Goal: Information Seeking & Learning: Learn about a topic

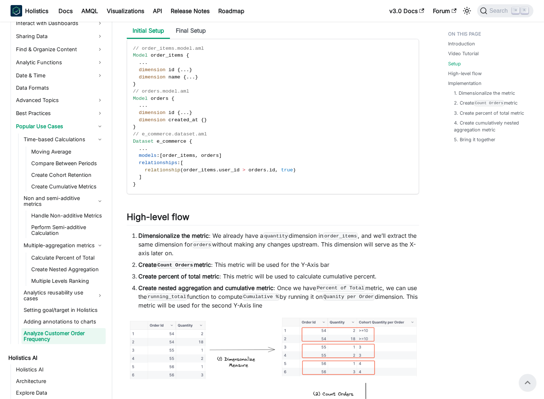
scroll to position [635, 0]
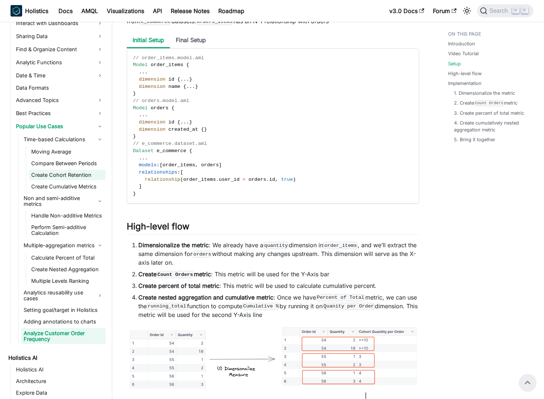
click at [74, 172] on link "Create Cohort Retention" at bounding box center [67, 175] width 77 height 10
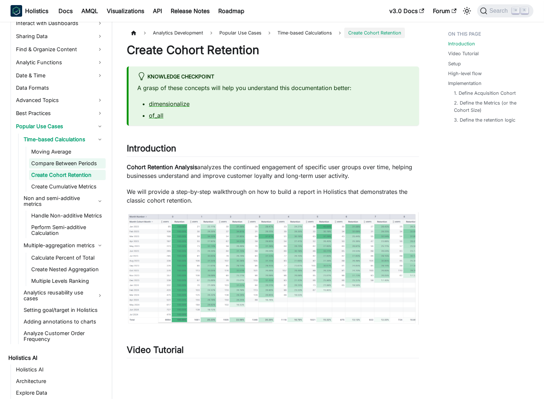
click at [73, 161] on link "Compare Between Periods" at bounding box center [67, 163] width 77 height 10
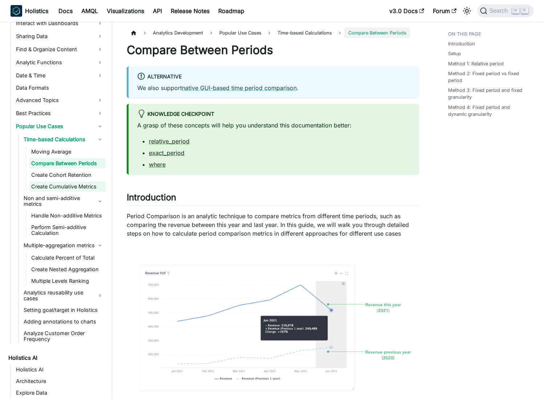
click at [73, 184] on link "Create Cumulative Metrics" at bounding box center [67, 187] width 77 height 10
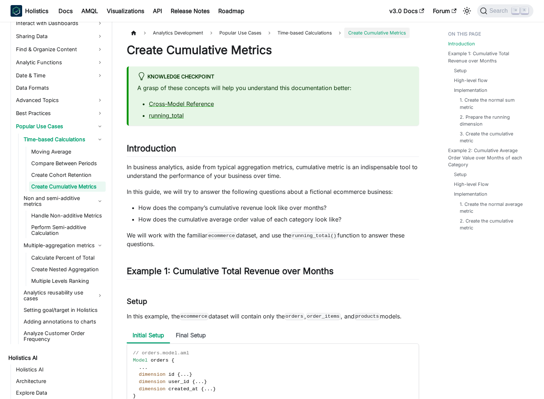
click at [207, 179] on p "In business analytics, aside from typical aggregation metrics, cumulative metri…" at bounding box center [273, 171] width 292 height 17
click at [185, 207] on li "How does the company’s cumulative revenue look like over months?" at bounding box center [278, 207] width 281 height 9
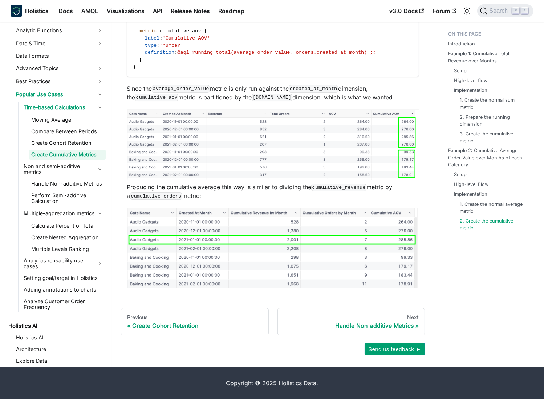
scroll to position [2728, 0]
click at [136, 186] on p "Producing the cumulative average this way is similar to dividing the cumulative…" at bounding box center [273, 191] width 292 height 17
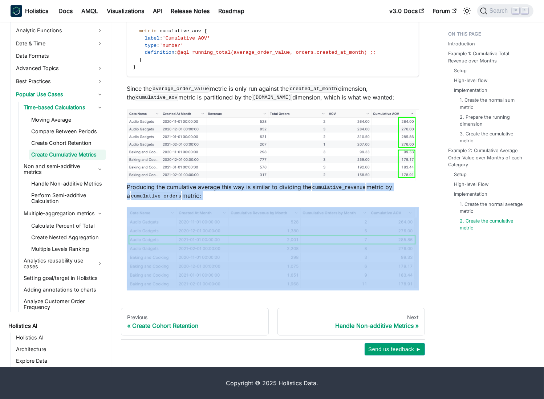
drag, startPoint x: 136, startPoint y: 186, endPoint x: 208, endPoint y: 198, distance: 73.7
click at [208, 198] on p "Producing the cumulative average this way is similar to dividing the cumulative…" at bounding box center [273, 191] width 292 height 17
drag, startPoint x: 249, startPoint y: 194, endPoint x: 187, endPoint y: 188, distance: 62.0
click at [249, 194] on p "Producing the cumulative average this way is similar to dividing the cumulative…" at bounding box center [273, 191] width 292 height 17
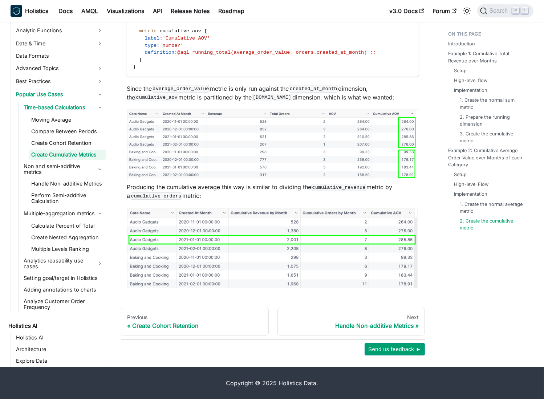
click at [134, 187] on p "Producing the cumulative average this way is similar to dividing the cumulative…" at bounding box center [273, 191] width 292 height 17
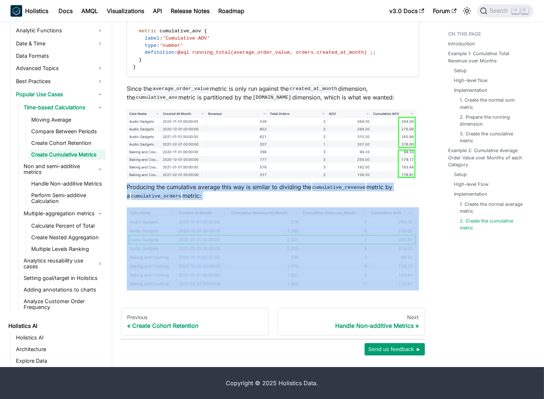
drag, startPoint x: 134, startPoint y: 187, endPoint x: 236, endPoint y: 196, distance: 102.5
click at [230, 197] on p "Producing the cumulative average this way is similar to dividing the cumulative…" at bounding box center [273, 191] width 292 height 17
click at [251, 194] on p "Producing the cumulative average this way is similar to dividing the cumulative…" at bounding box center [273, 191] width 292 height 17
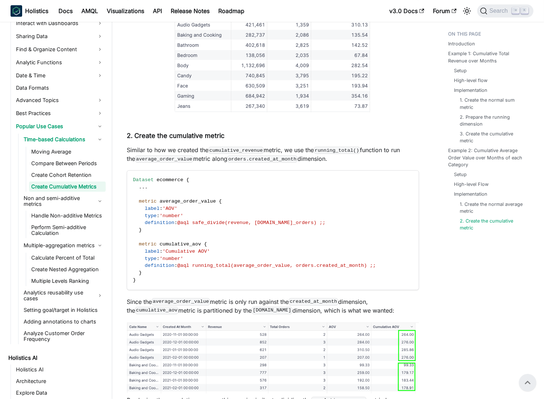
scroll to position [2505, 0]
